Goal: Task Accomplishment & Management: Manage account settings

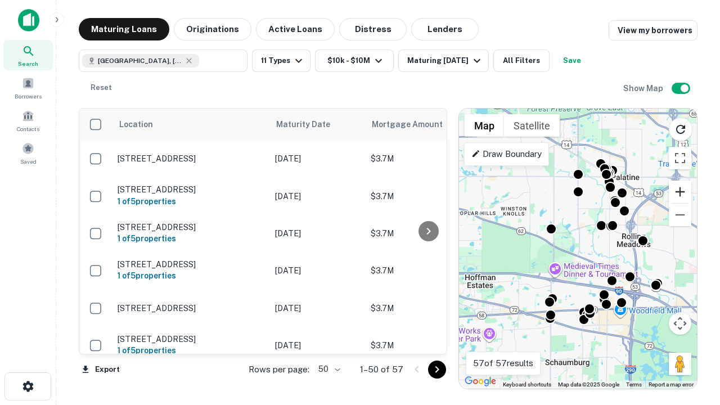
click at [680, 192] on button "Zoom in" at bounding box center [680, 192] width 23 height 23
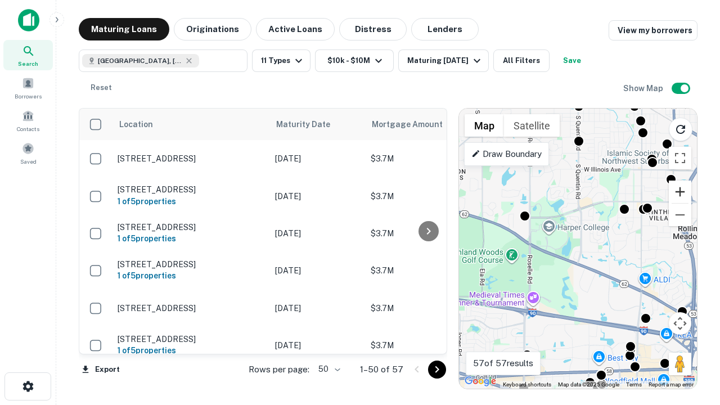
click at [680, 192] on button "Zoom in" at bounding box center [680, 192] width 23 height 23
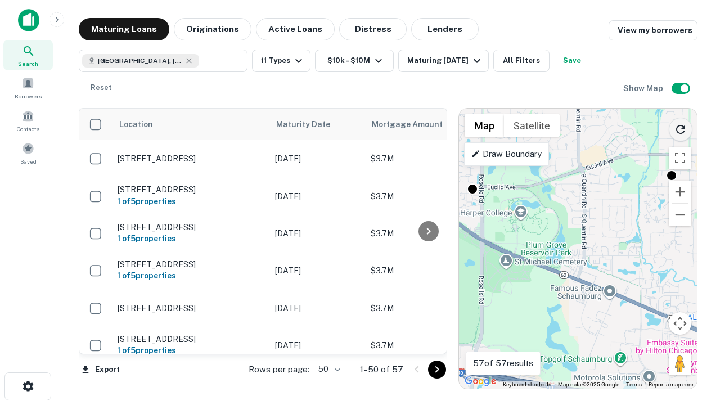
click at [681, 127] on icon "Reload search area" at bounding box center [681, 130] width 14 height 14
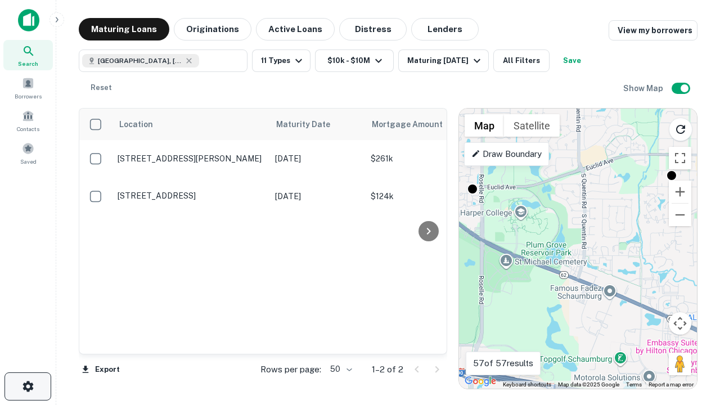
click at [28, 387] on icon "button" at bounding box center [28, 387] width 14 height 14
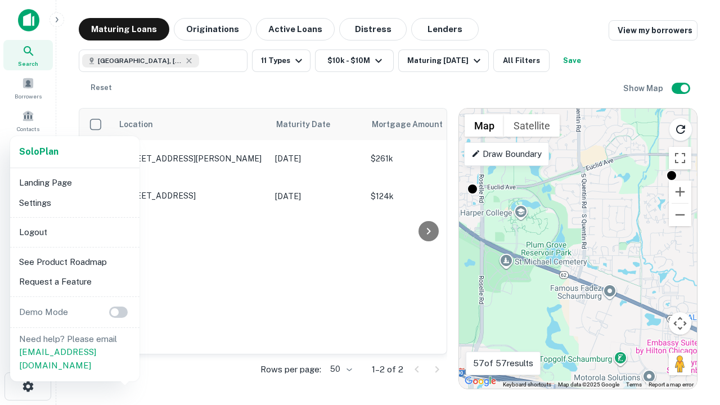
click at [74, 232] on li "Logout" at bounding box center [75, 232] width 120 height 20
